Goal: Task Accomplishment & Management: Use online tool/utility

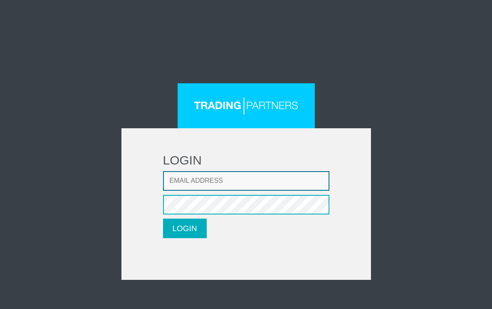
type input "[PERSON_NAME][EMAIL_ADDRESS][DOMAIN_NAME]"
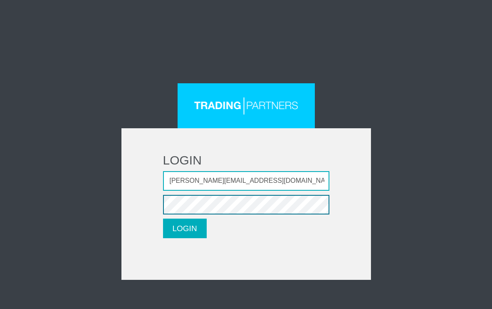
click at [185, 228] on button "LOGIN" at bounding box center [185, 228] width 44 height 20
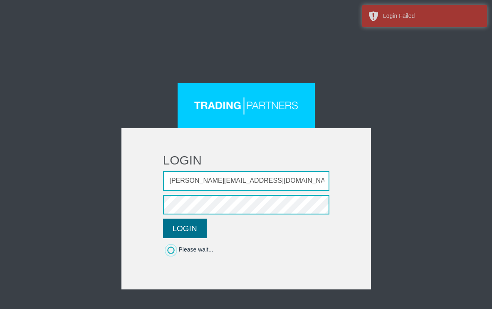
click at [184, 230] on button "LOGIN" at bounding box center [185, 228] width 44 height 20
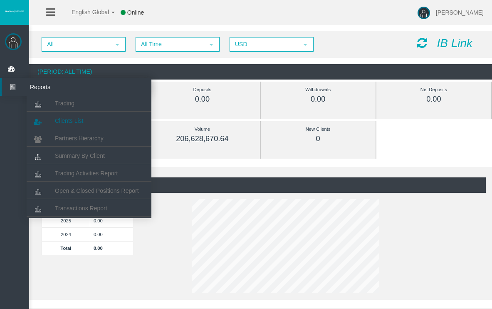
click at [66, 116] on link "Clients List" at bounding box center [89, 120] width 125 height 15
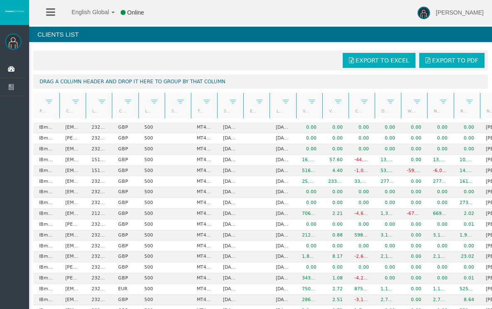
click at [385, 56] on link "Export to Excel" at bounding box center [379, 60] width 73 height 15
